Goal: Navigation & Orientation: Find specific page/section

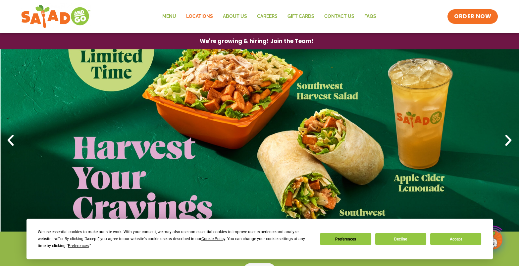
click at [189, 16] on link "Locations" at bounding box center [199, 16] width 37 height 15
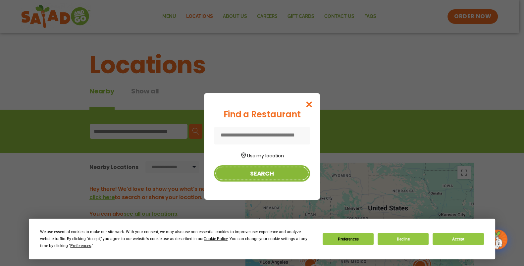
click at [272, 174] on button "Search" at bounding box center [262, 173] width 96 height 16
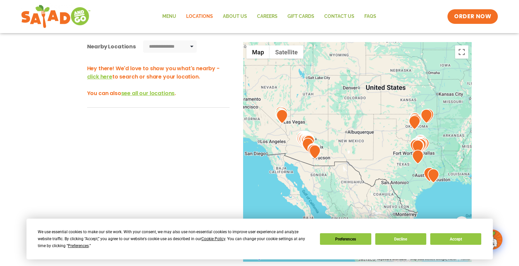
scroll to position [133, 0]
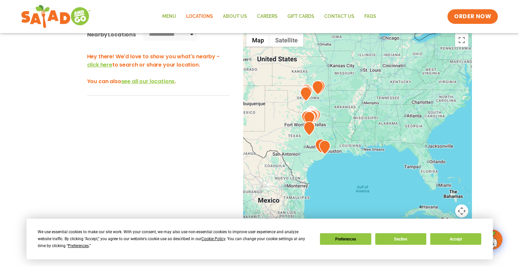
drag, startPoint x: 410, startPoint y: 146, endPoint x: 286, endPoint y: 131, distance: 124.9
click at [291, 130] on div at bounding box center [357, 139] width 229 height 219
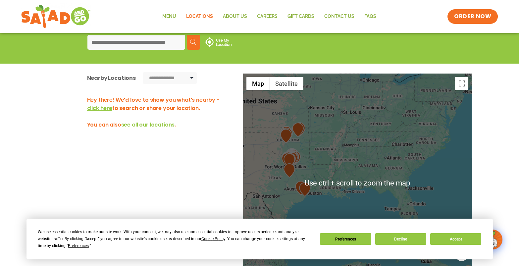
scroll to position [165, 0]
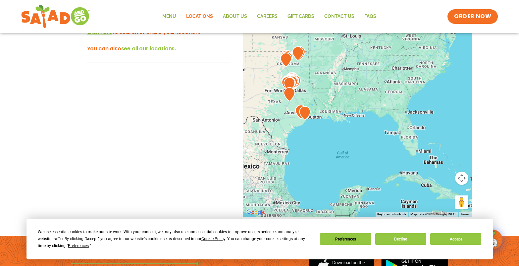
click at [314, 109] on div at bounding box center [357, 106] width 229 height 219
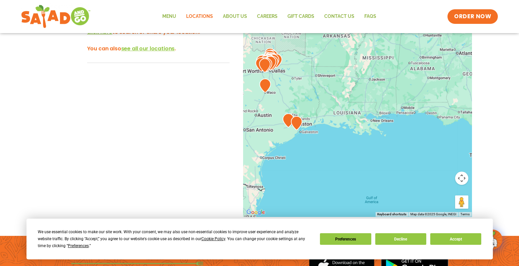
click at [311, 115] on div at bounding box center [357, 106] width 229 height 219
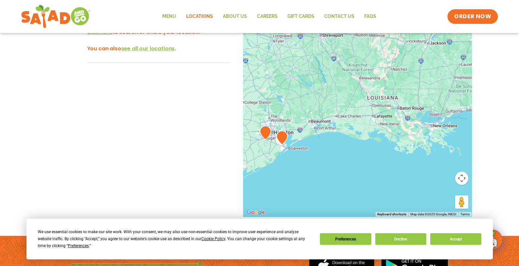
click at [289, 123] on div at bounding box center [357, 106] width 229 height 219
